Goal: Task Accomplishment & Management: Manage account settings

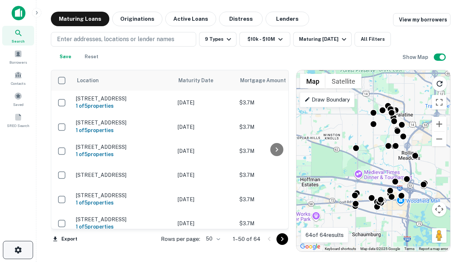
click at [18, 250] on icon "button" at bounding box center [18, 249] width 9 height 9
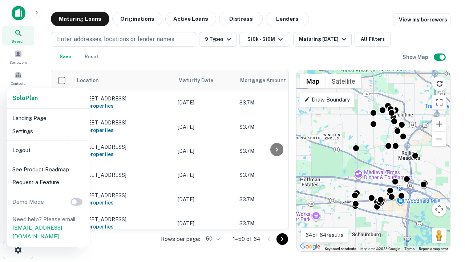
click at [48, 150] on li "Logout" at bounding box center [48, 150] width 78 height 13
